Goal: Task Accomplishment & Management: Use online tool/utility

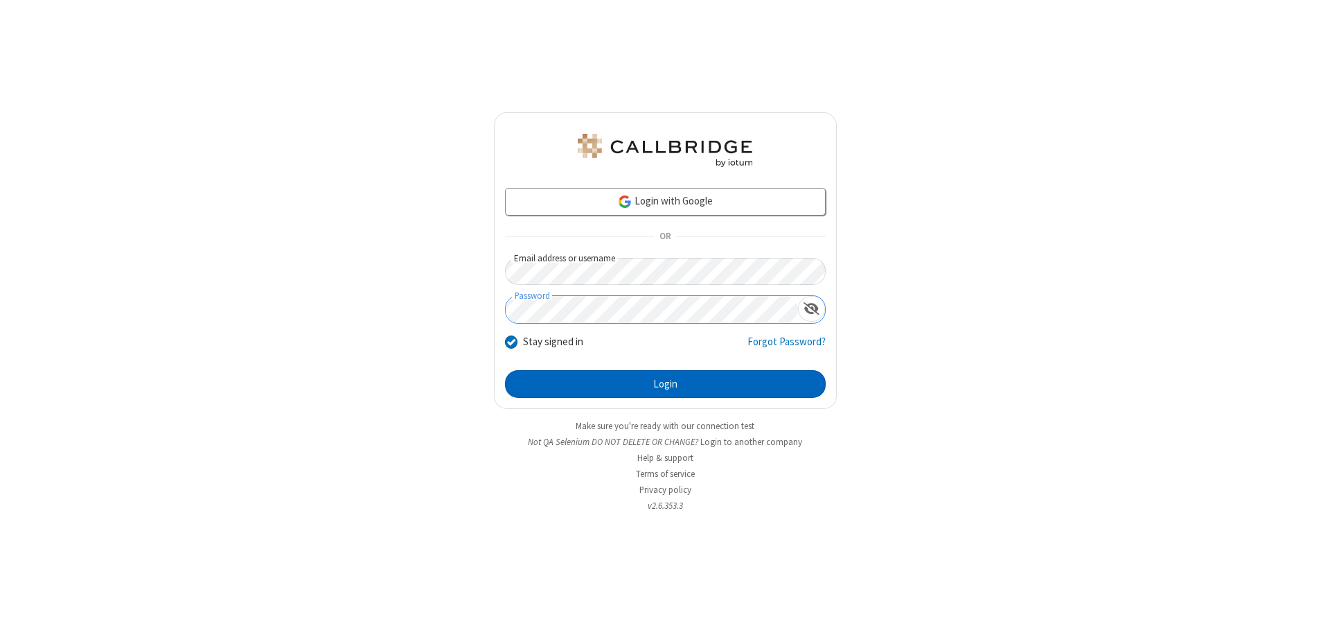
click at [665, 384] on button "Login" at bounding box center [665, 384] width 321 height 28
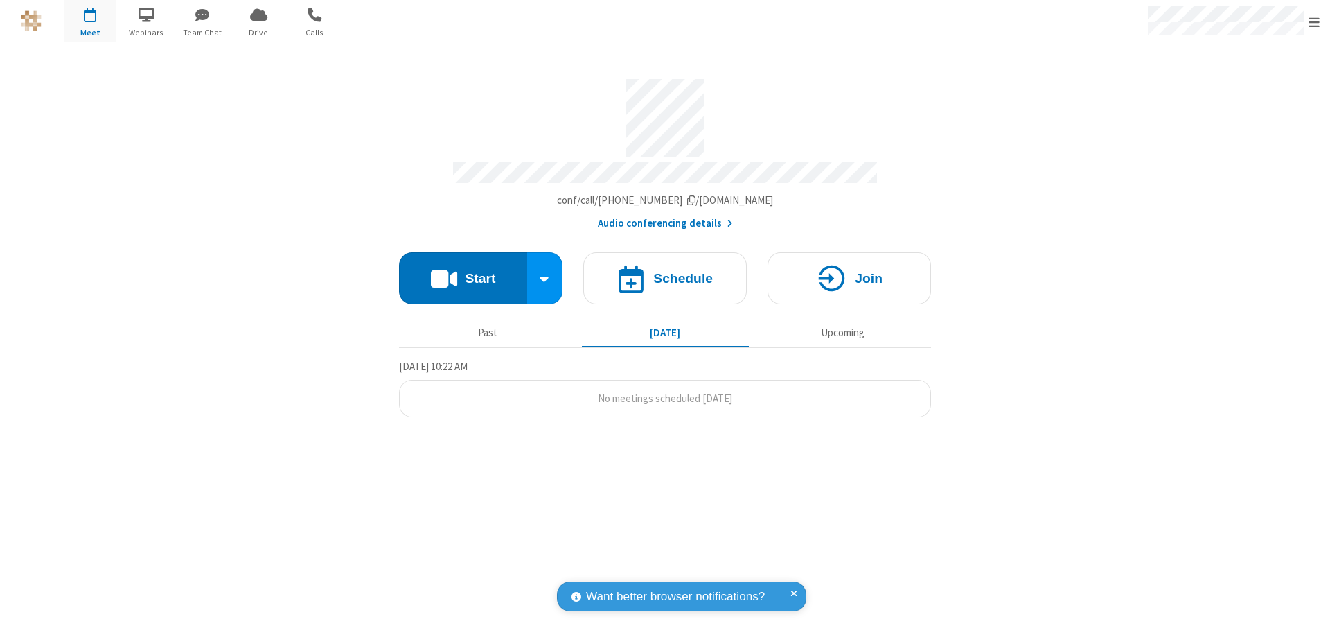
click at [463, 272] on button "Start" at bounding box center [463, 278] width 128 height 52
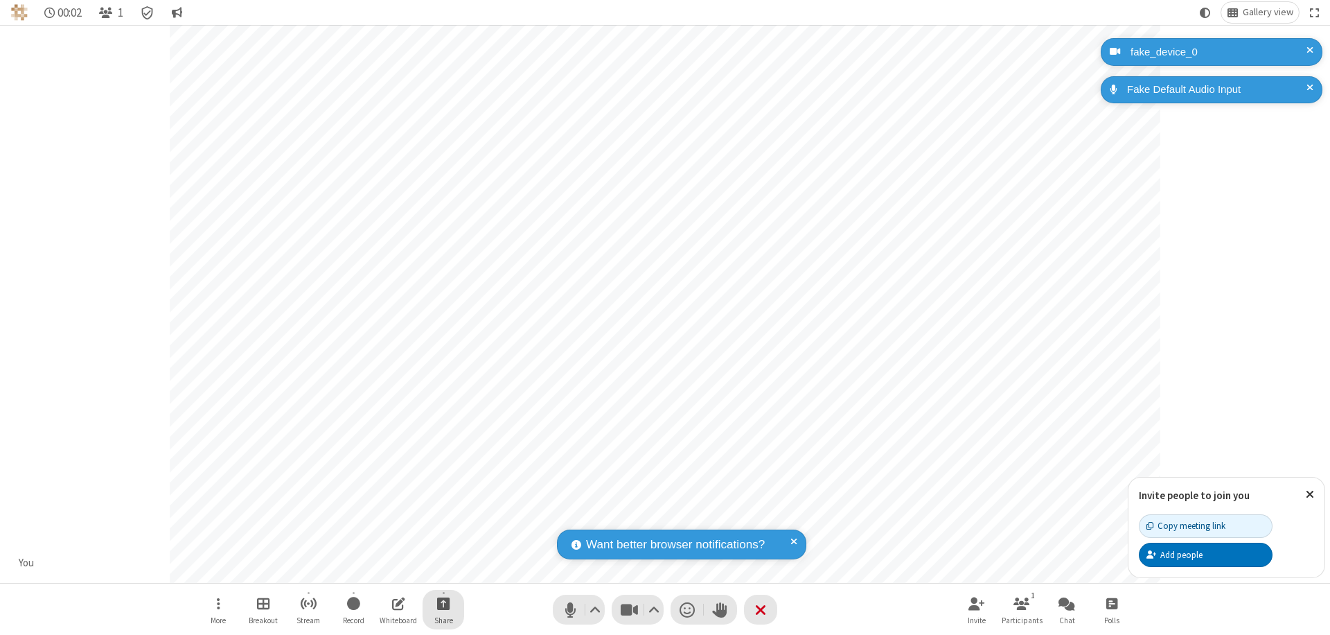
click at [443, 603] on span "Start sharing" at bounding box center [443, 602] width 13 height 17
click at [443, 518] on span "Share additional camera" at bounding box center [451, 521] width 103 height 12
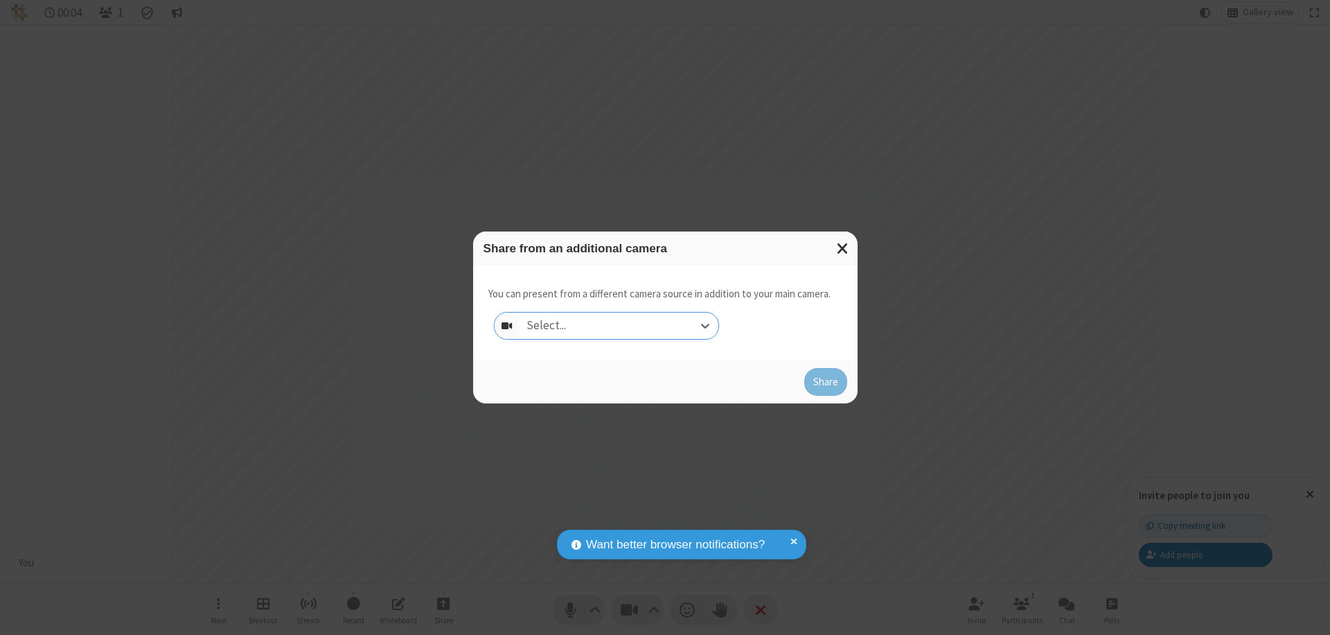
click at [619, 326] on div "Select..." at bounding box center [619, 325] width 199 height 26
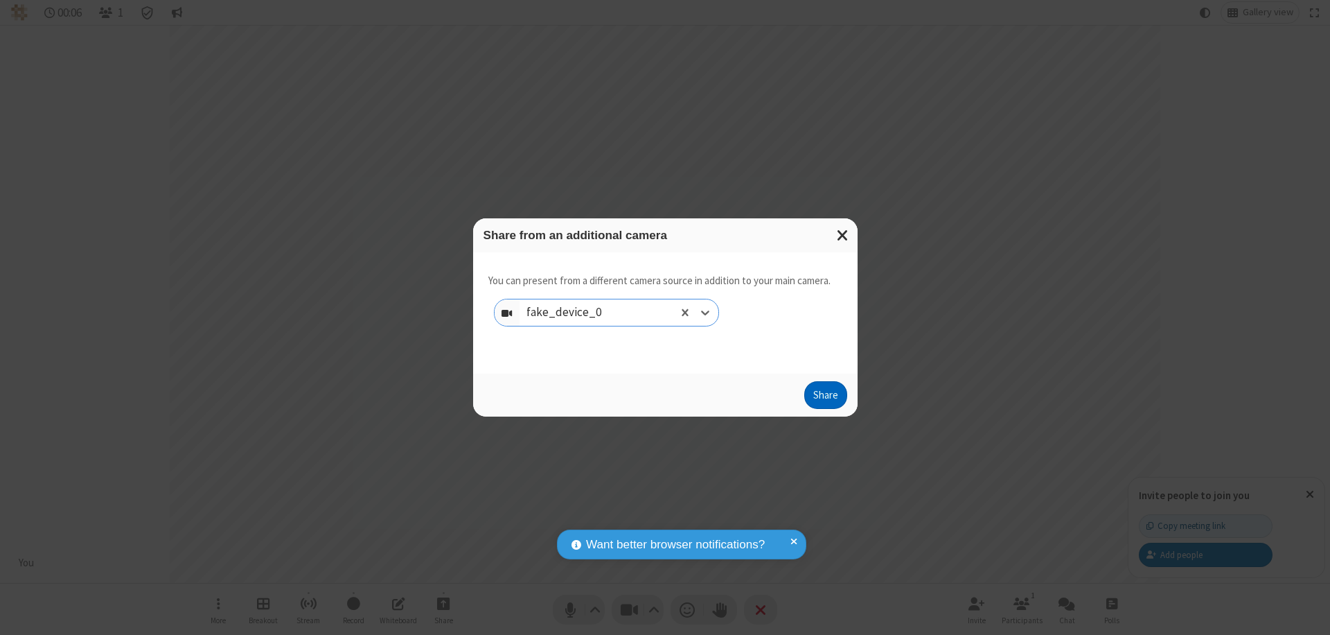
click at [825, 398] on button "Share" at bounding box center [825, 395] width 43 height 28
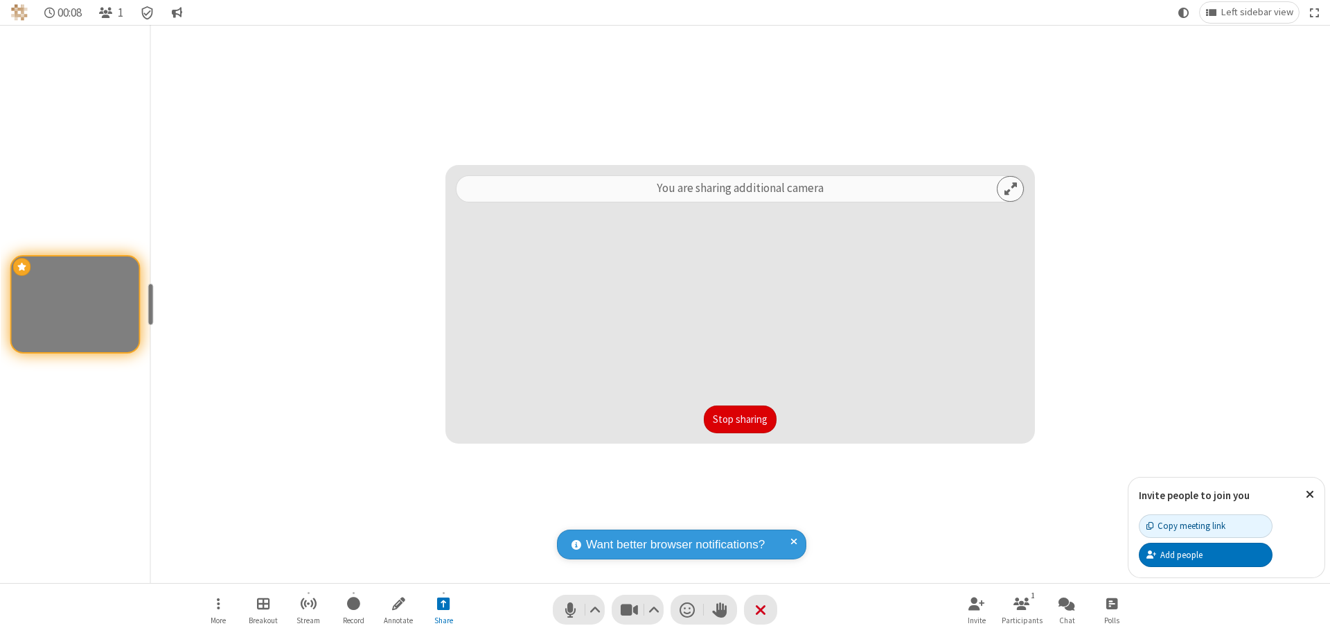
click at [740, 419] on button "Stop sharing" at bounding box center [740, 419] width 73 height 28
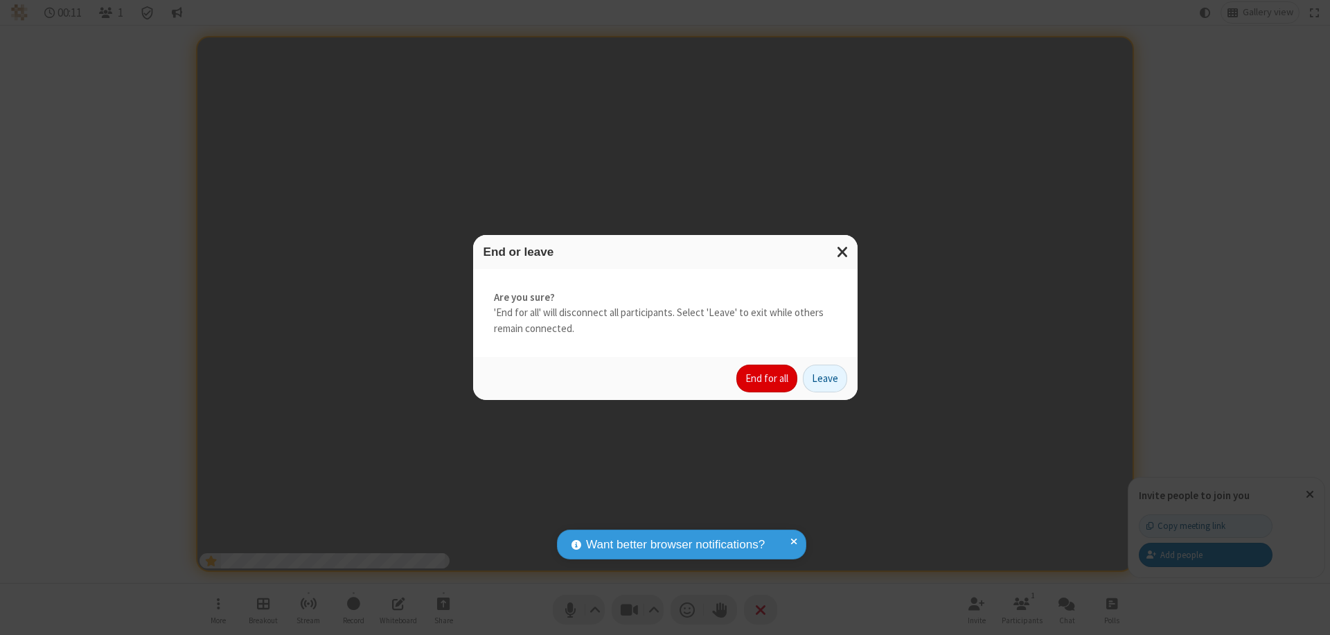
click at [768, 378] on button "End for all" at bounding box center [766, 378] width 61 height 28
